Goal: Navigation & Orientation: Understand site structure

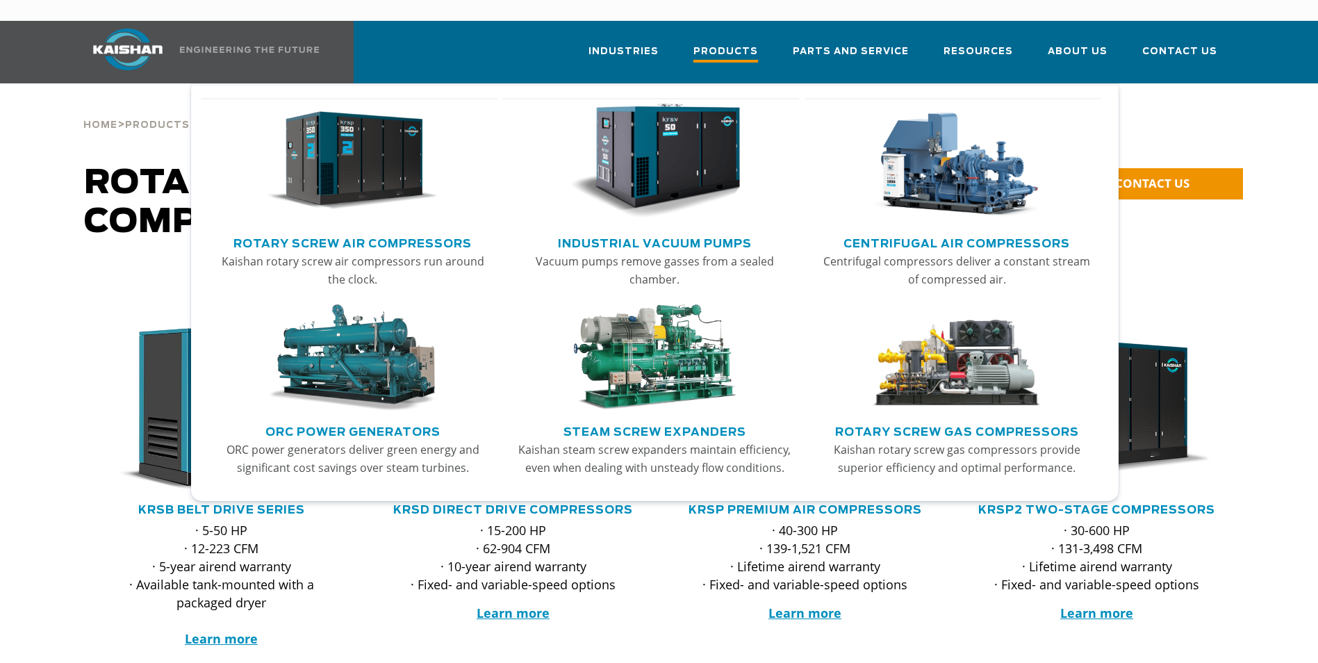
click at [748, 44] on span "Products" at bounding box center [725, 53] width 65 height 19
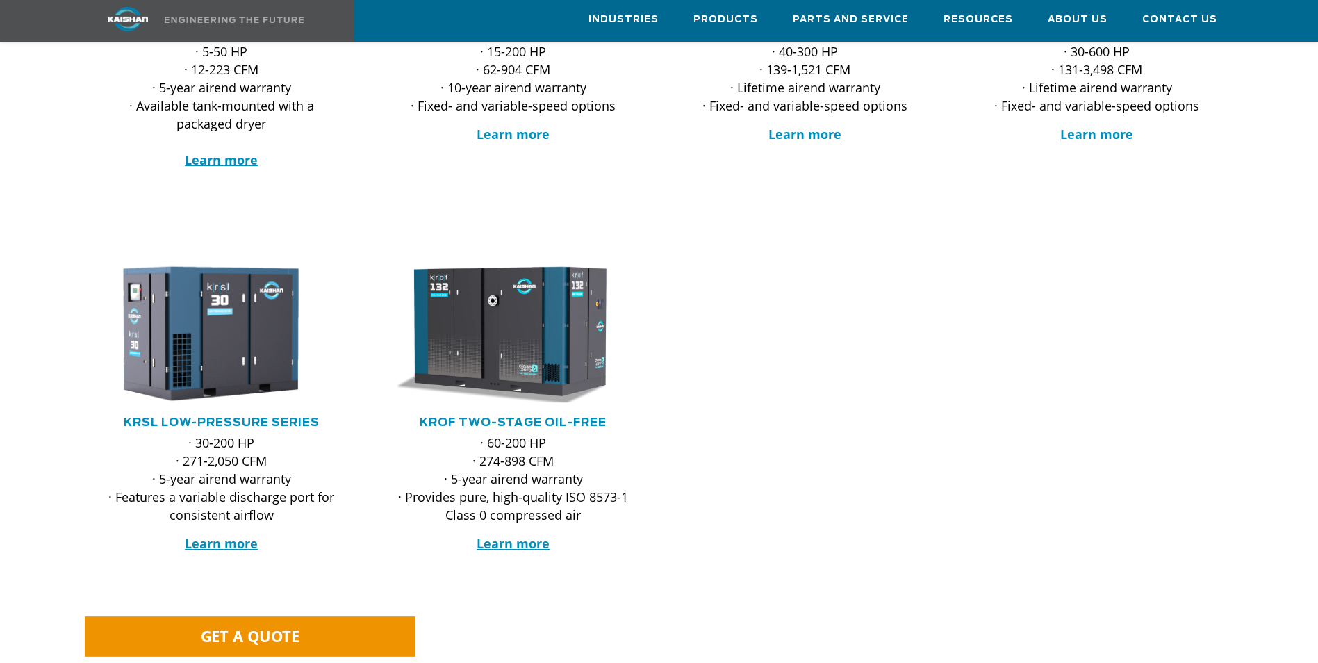
scroll to position [486, 0]
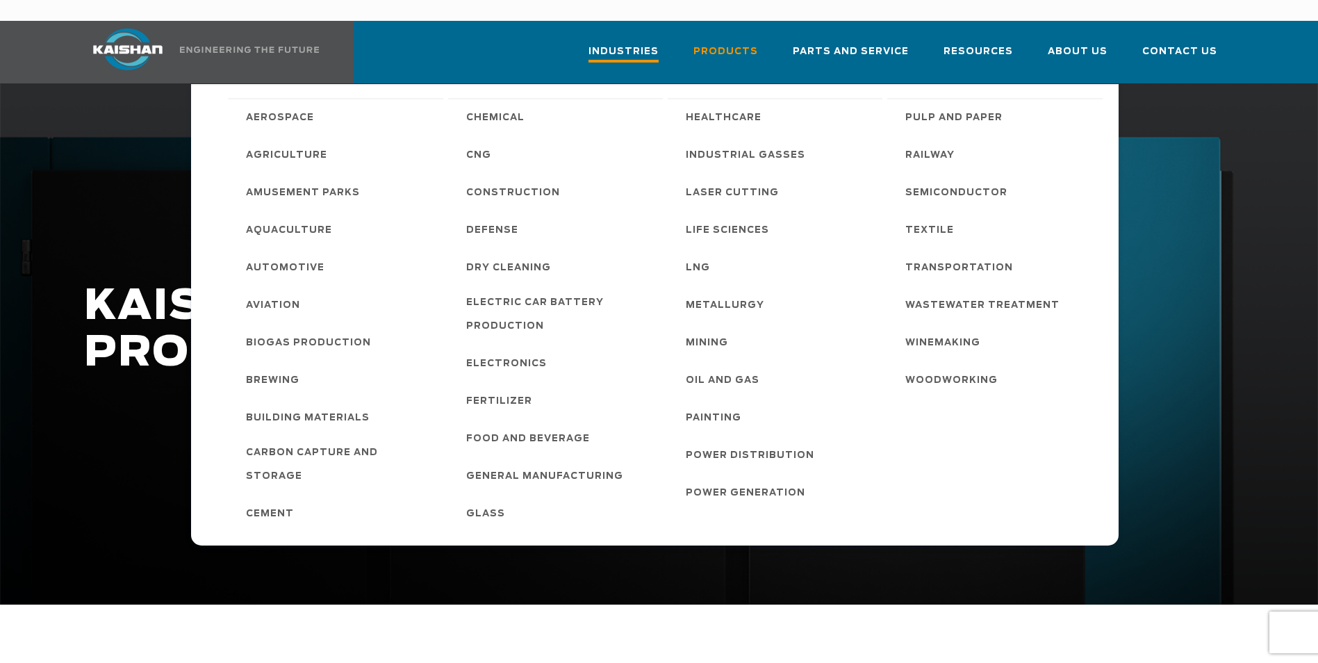
click at [656, 44] on span "Industries" at bounding box center [623, 53] width 70 height 19
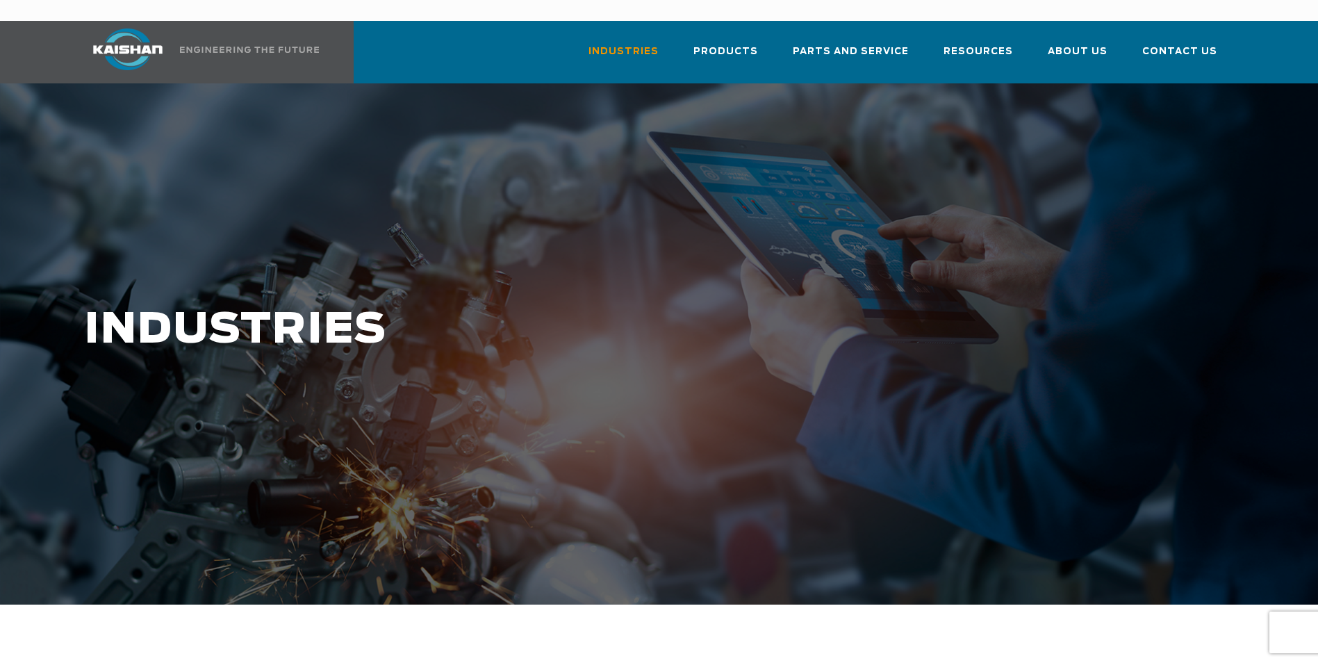
click at [27, 199] on div at bounding box center [659, 343] width 1318 height 521
